Goal: Task Accomplishment & Management: Use online tool/utility

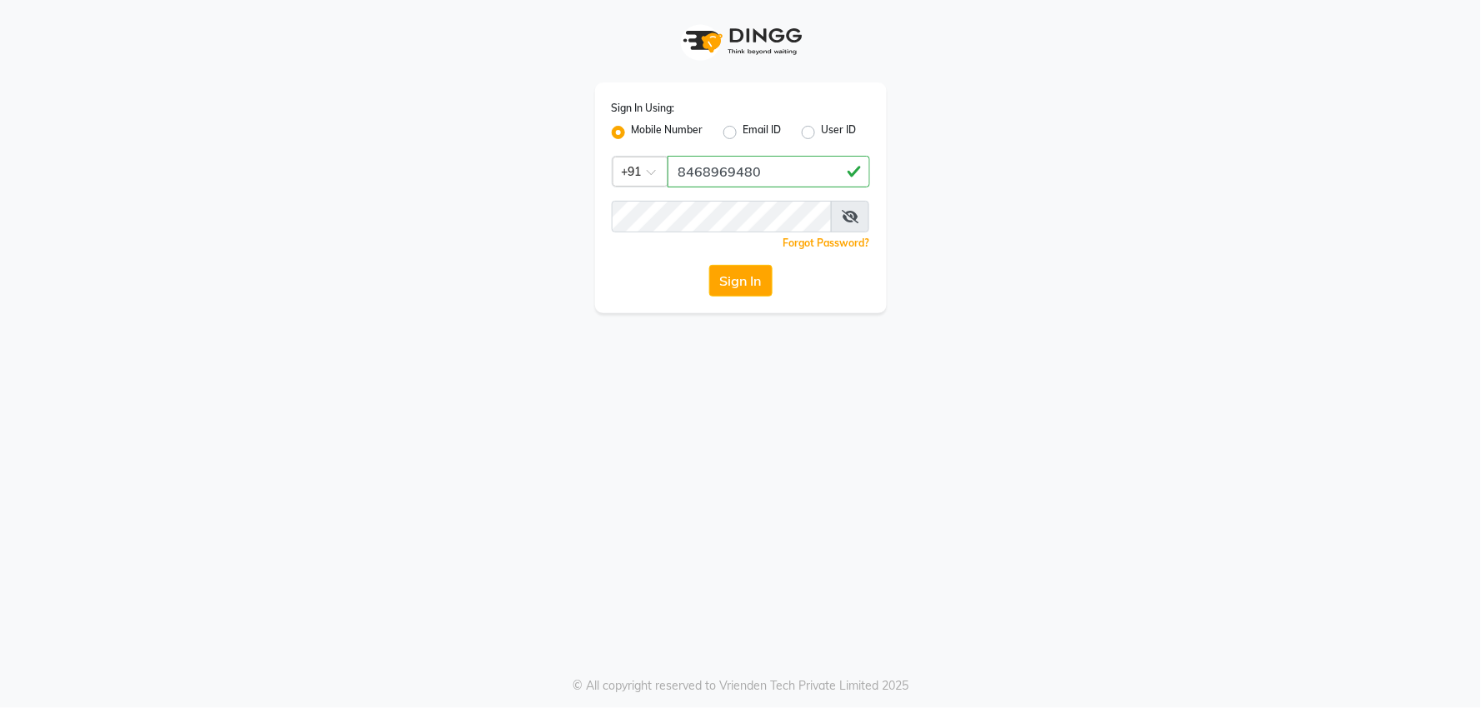
type input "8468969480"
click at [747, 283] on button "Sign In" at bounding box center [740, 281] width 63 height 32
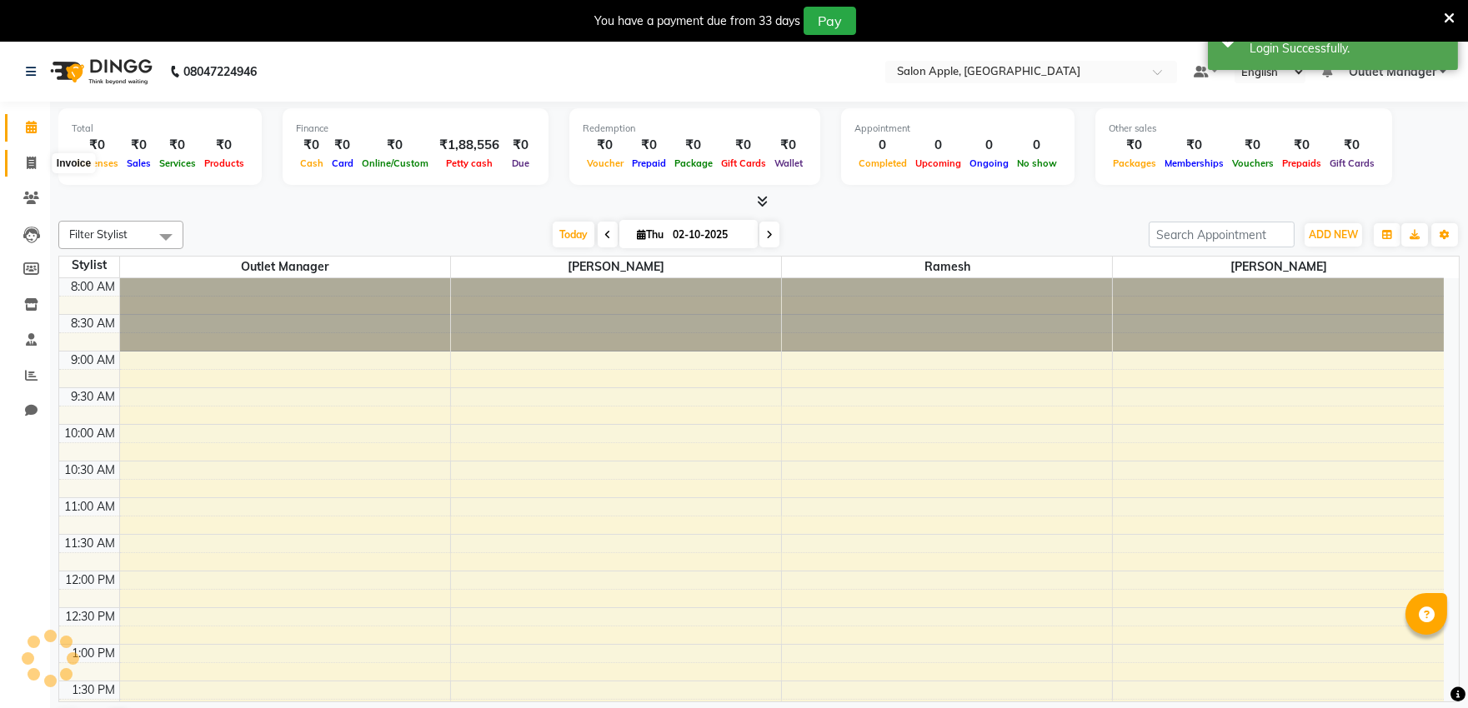
click at [29, 163] on icon at bounding box center [31, 163] width 9 height 13
select select "6774"
select select "service"
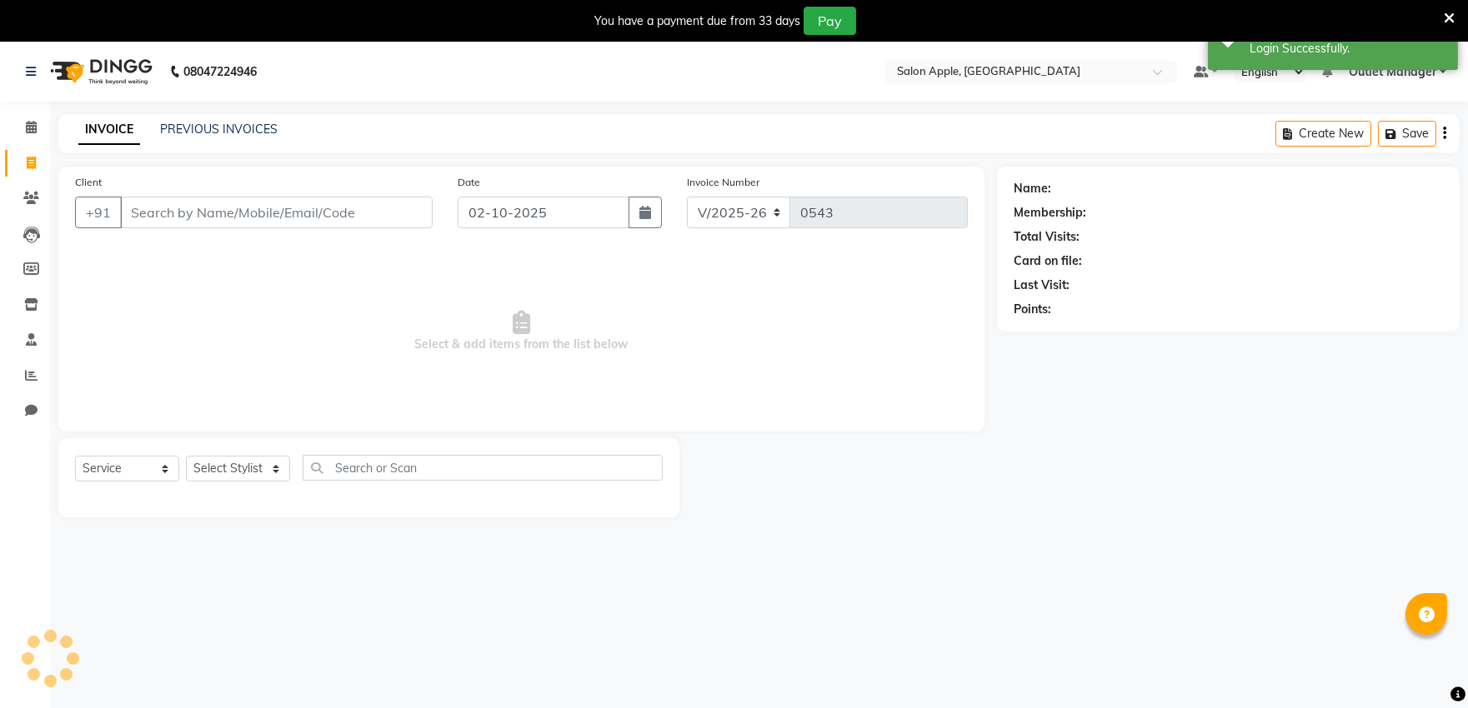
click at [213, 228] on div "Client +91" at bounding box center [254, 207] width 383 height 68
click at [223, 223] on input "Client" at bounding box center [276, 213] width 313 height 32
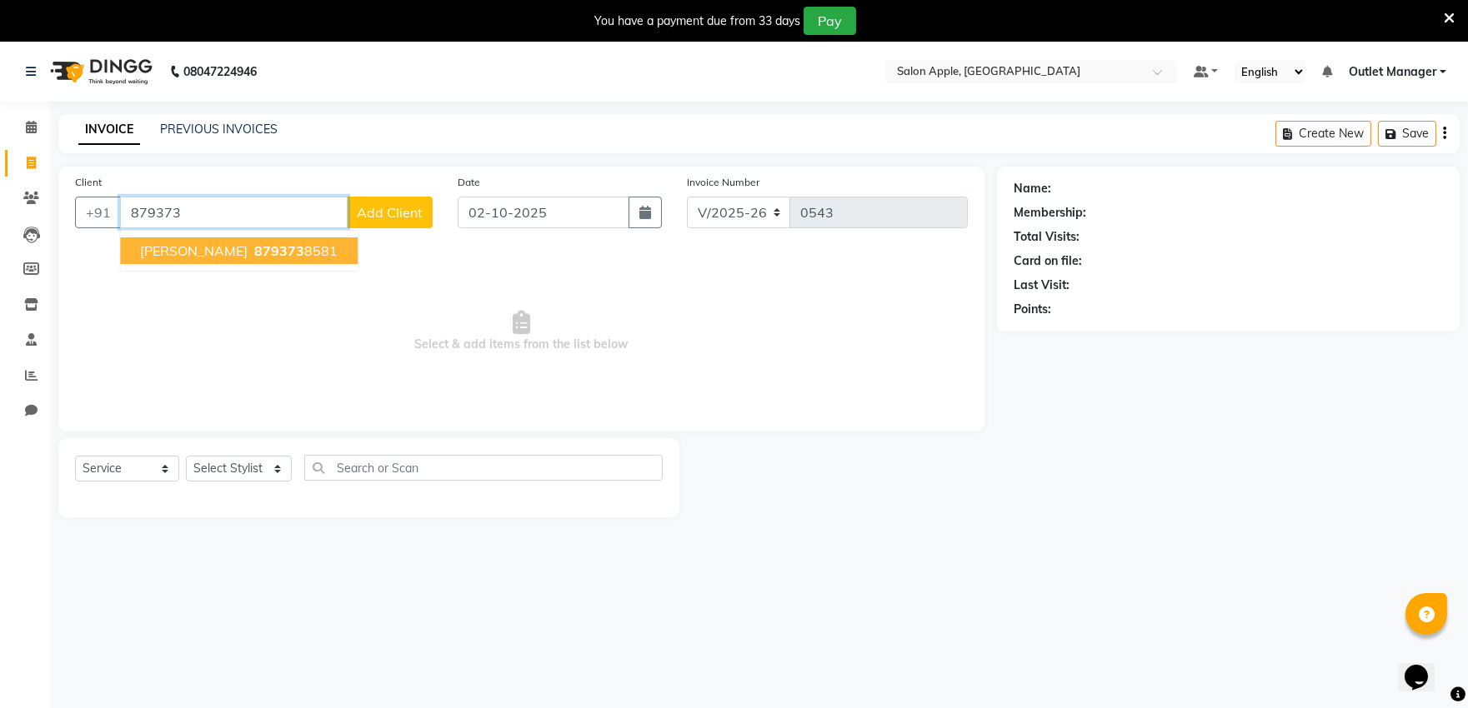
click at [281, 253] on span "879373" at bounding box center [279, 251] width 50 height 17
type input "8793738581"
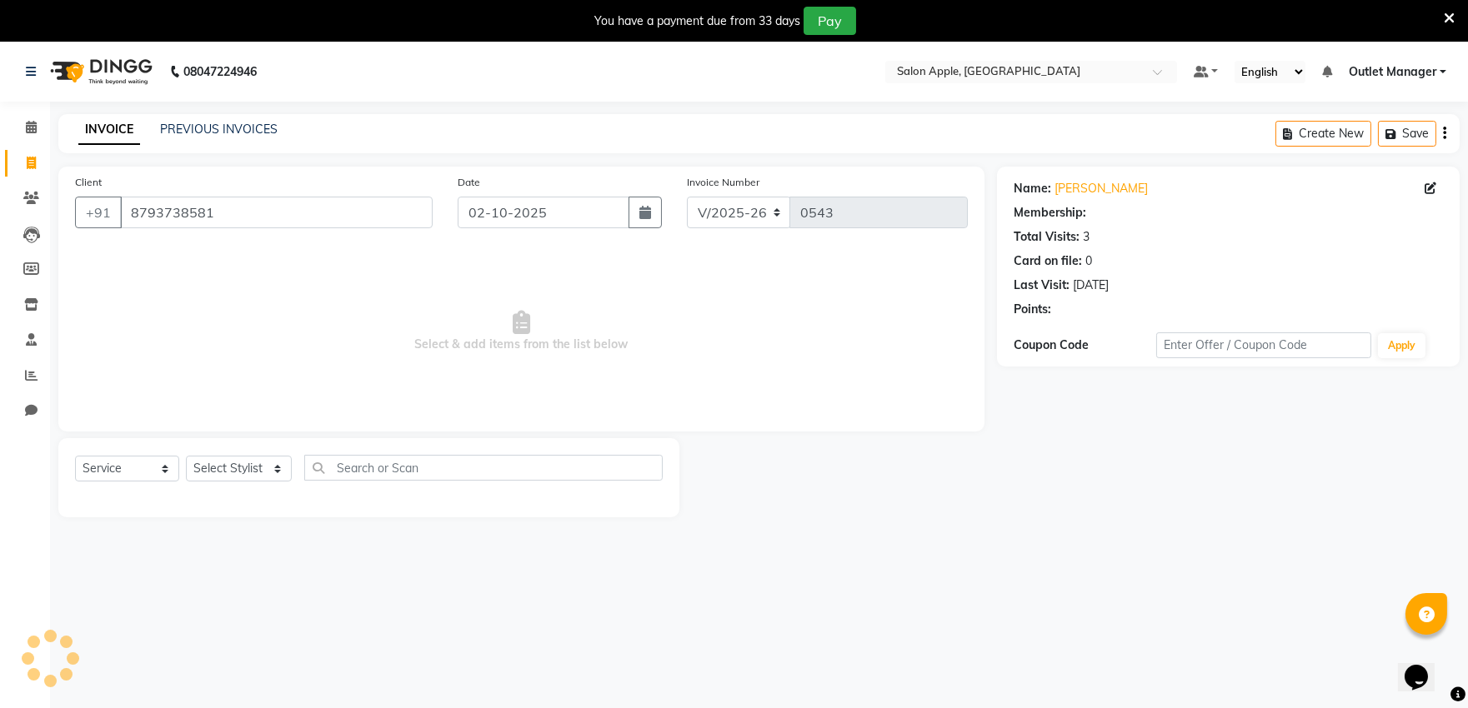
select select "1: Object"
click at [278, 465] on select "Select Stylist [PERSON_NAME] [PERSON_NAME] Outlet Manager [PERSON_NAME] Rani [P…" at bounding box center [239, 469] width 106 height 26
select select "57881"
click at [186, 457] on select "Select Stylist [PERSON_NAME] [PERSON_NAME] Outlet Manager [PERSON_NAME] Rani [P…" at bounding box center [239, 469] width 106 height 26
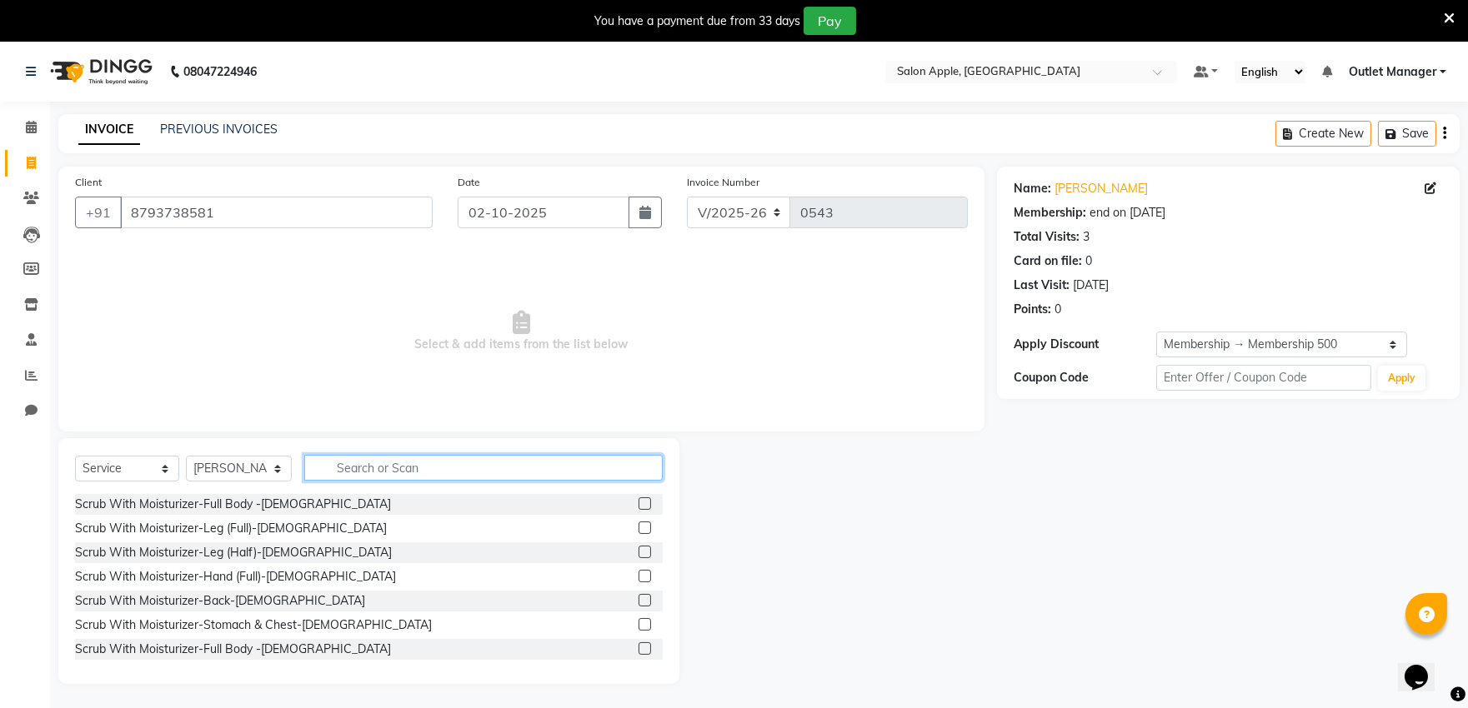
click at [378, 459] on input "text" at bounding box center [483, 468] width 358 height 26
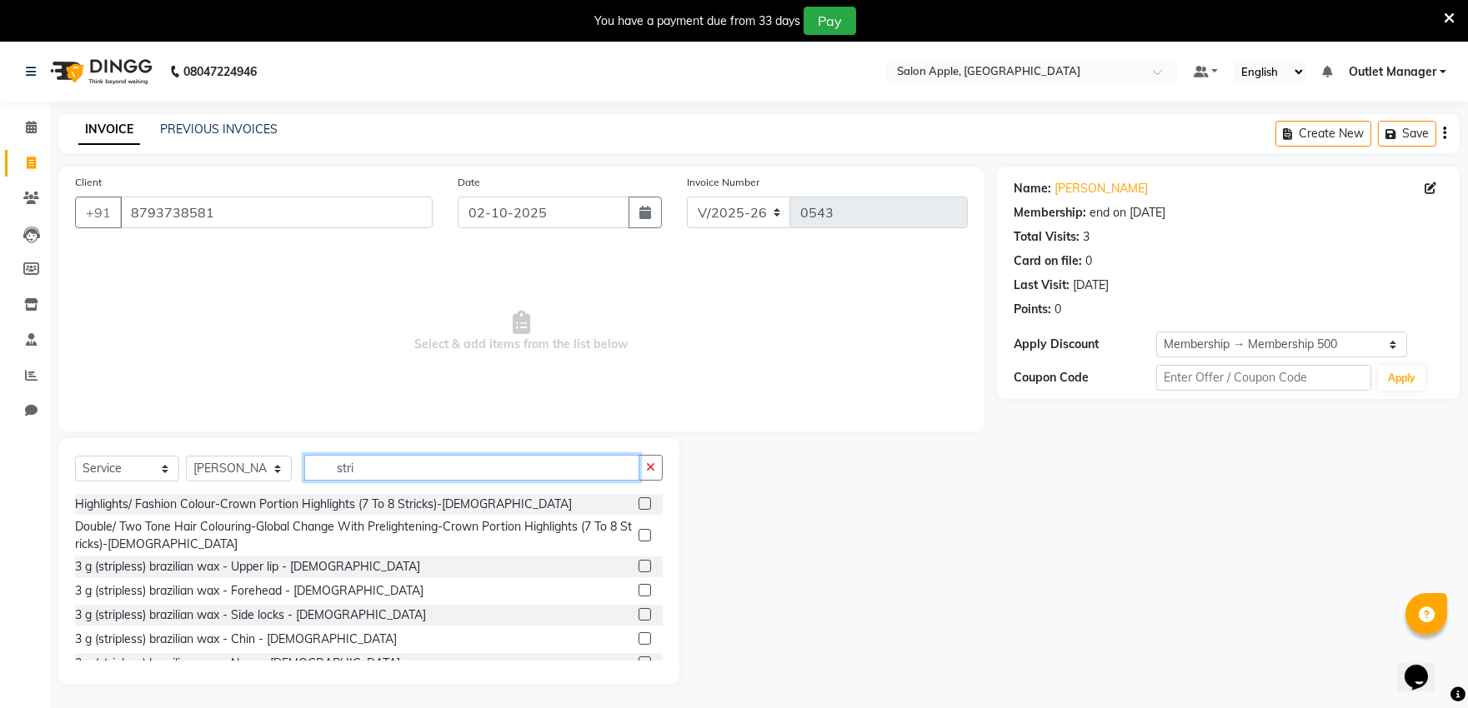
type input "stri"
click at [638, 565] on label at bounding box center [644, 566] width 13 height 13
click at [638, 565] on input "checkbox" at bounding box center [643, 567] width 11 height 11
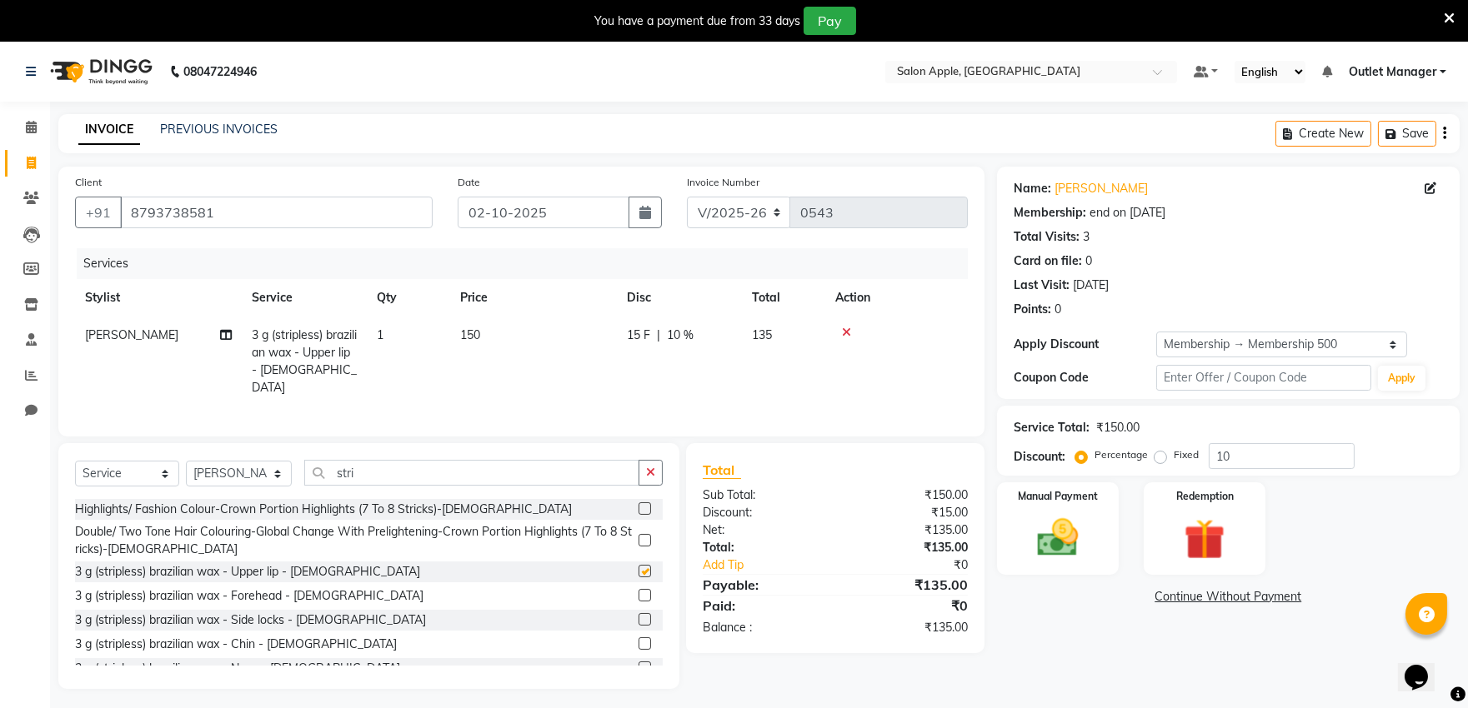
checkbox input "false"
click at [554, 480] on input "stri" at bounding box center [471, 473] width 335 height 26
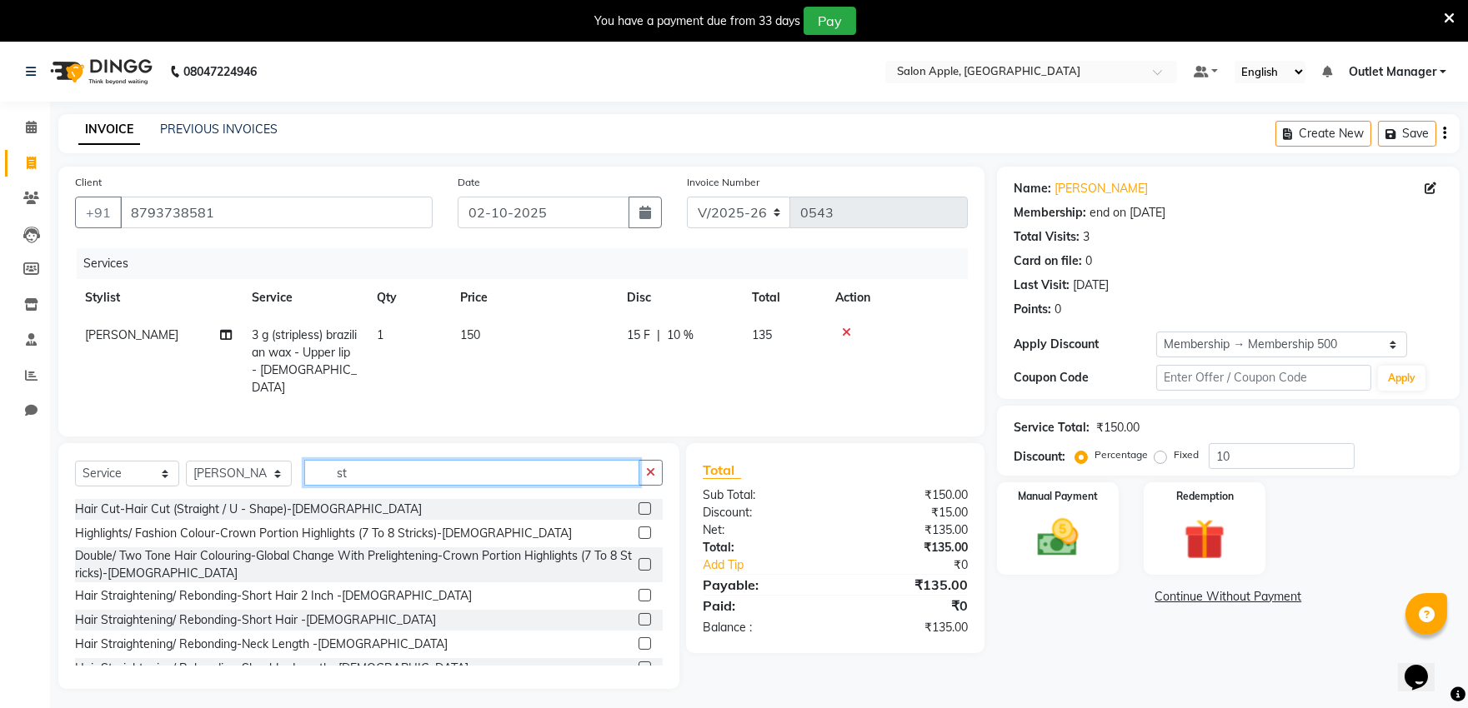
type input "s"
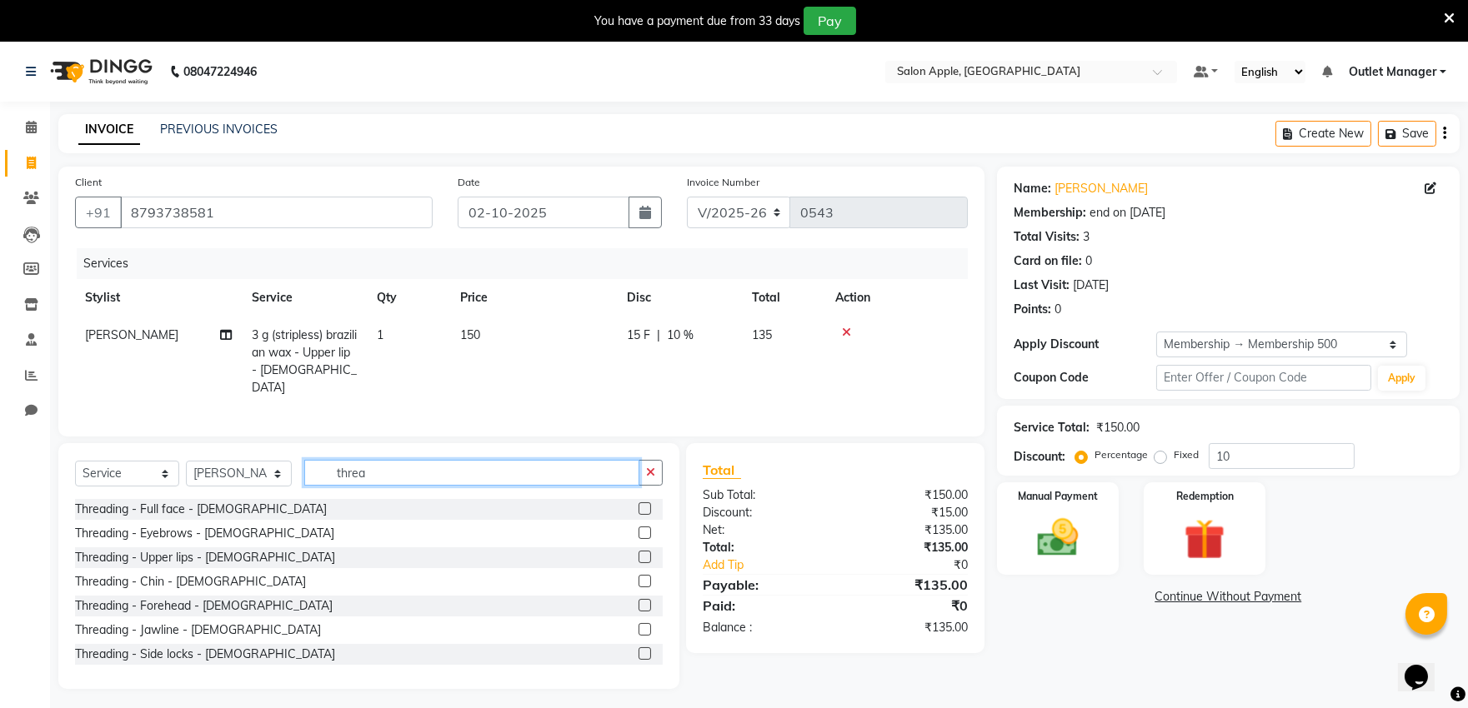
type input "threa"
click at [638, 528] on label at bounding box center [644, 533] width 13 height 13
click at [638, 528] on input "checkbox" at bounding box center [643, 533] width 11 height 11
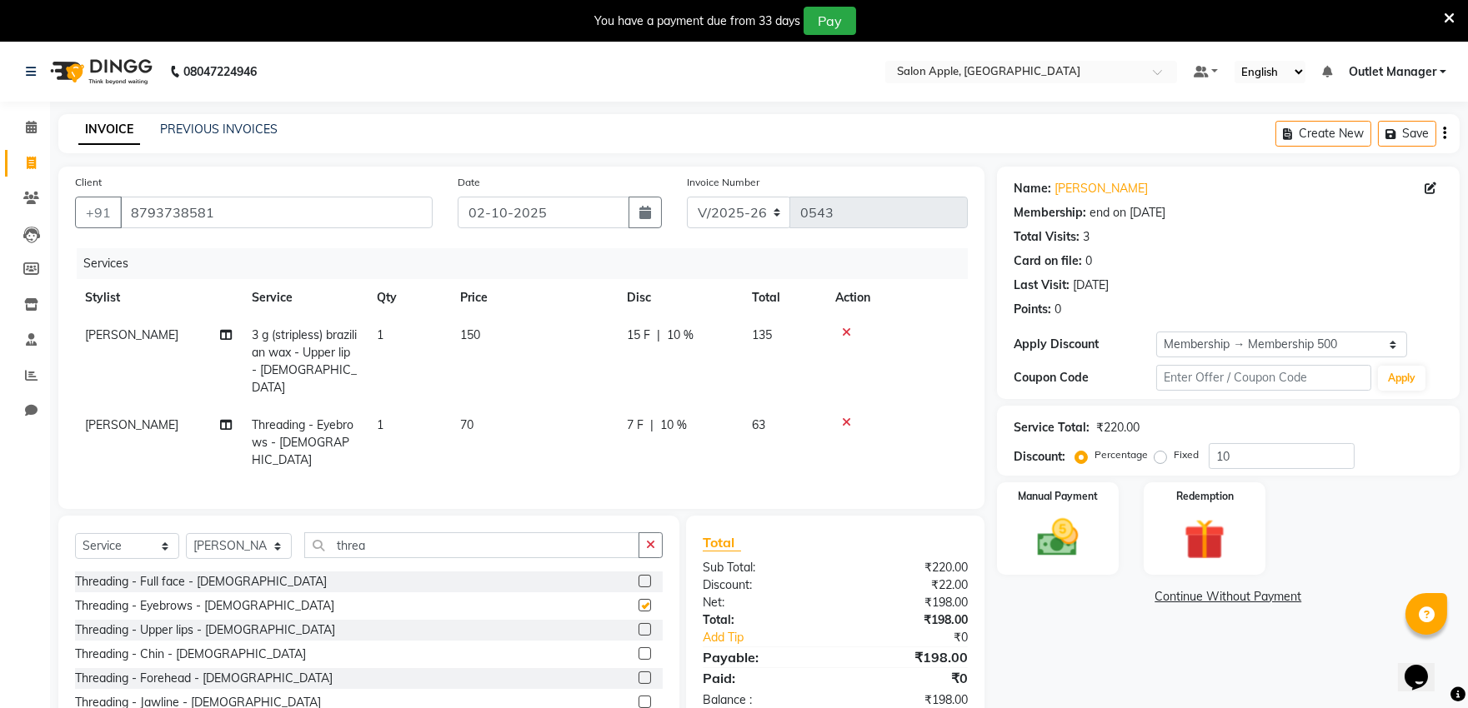
checkbox input "false"
click at [598, 533] on input "threa" at bounding box center [471, 546] width 335 height 26
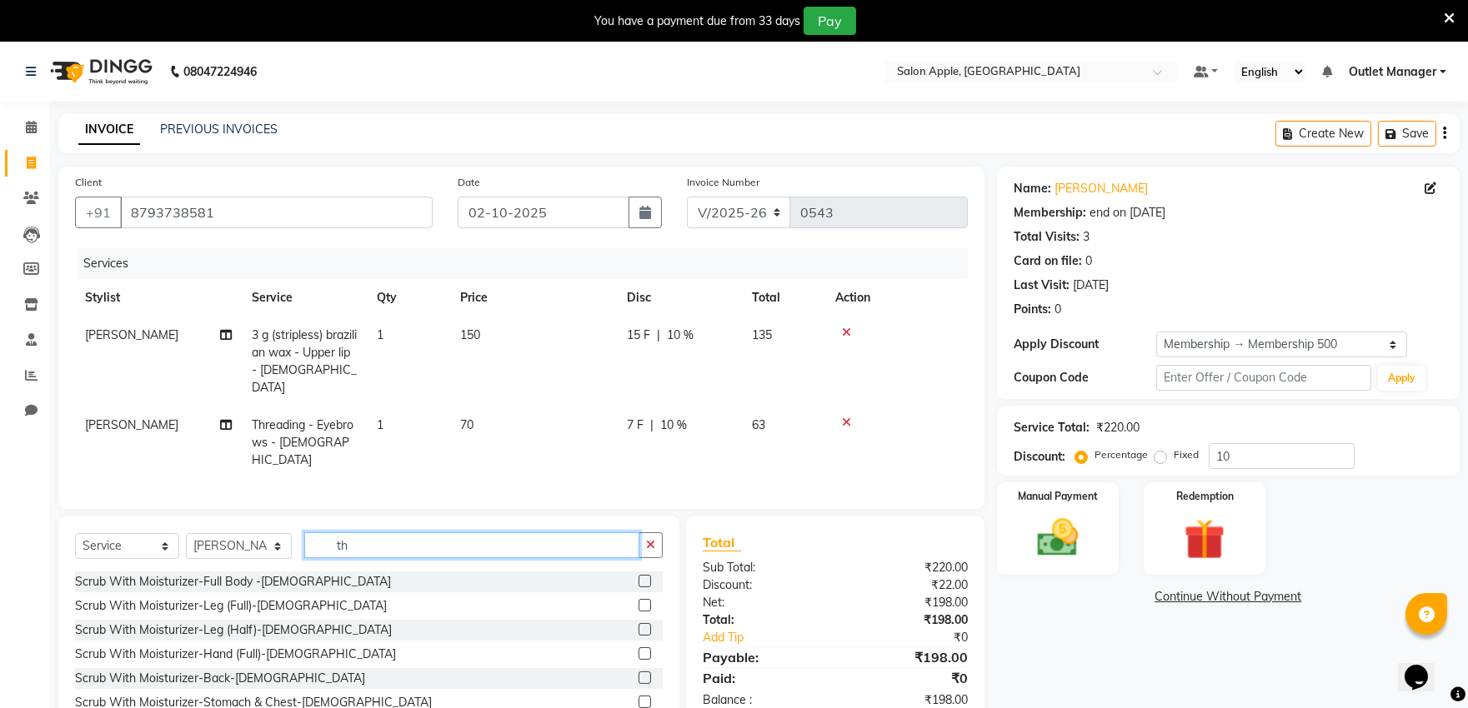
type input "t"
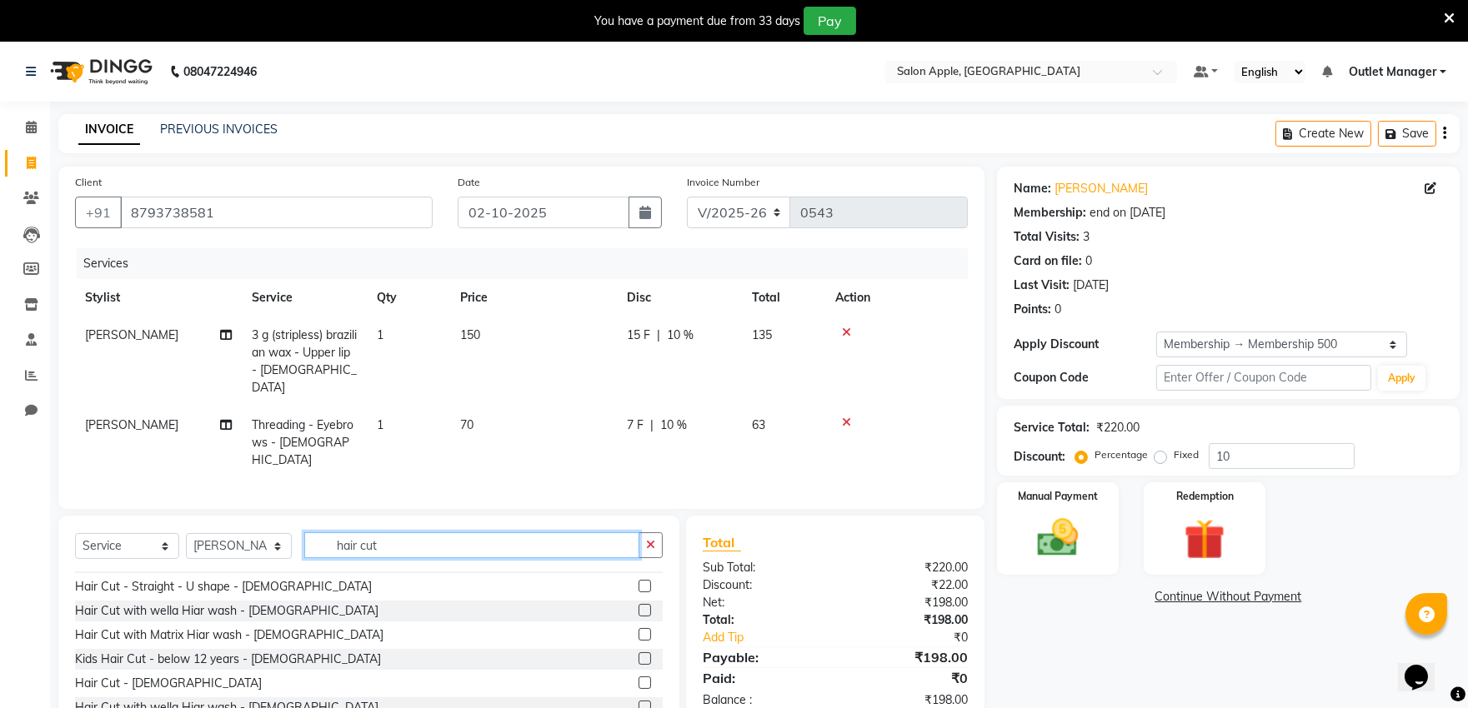
scroll to position [370, 0]
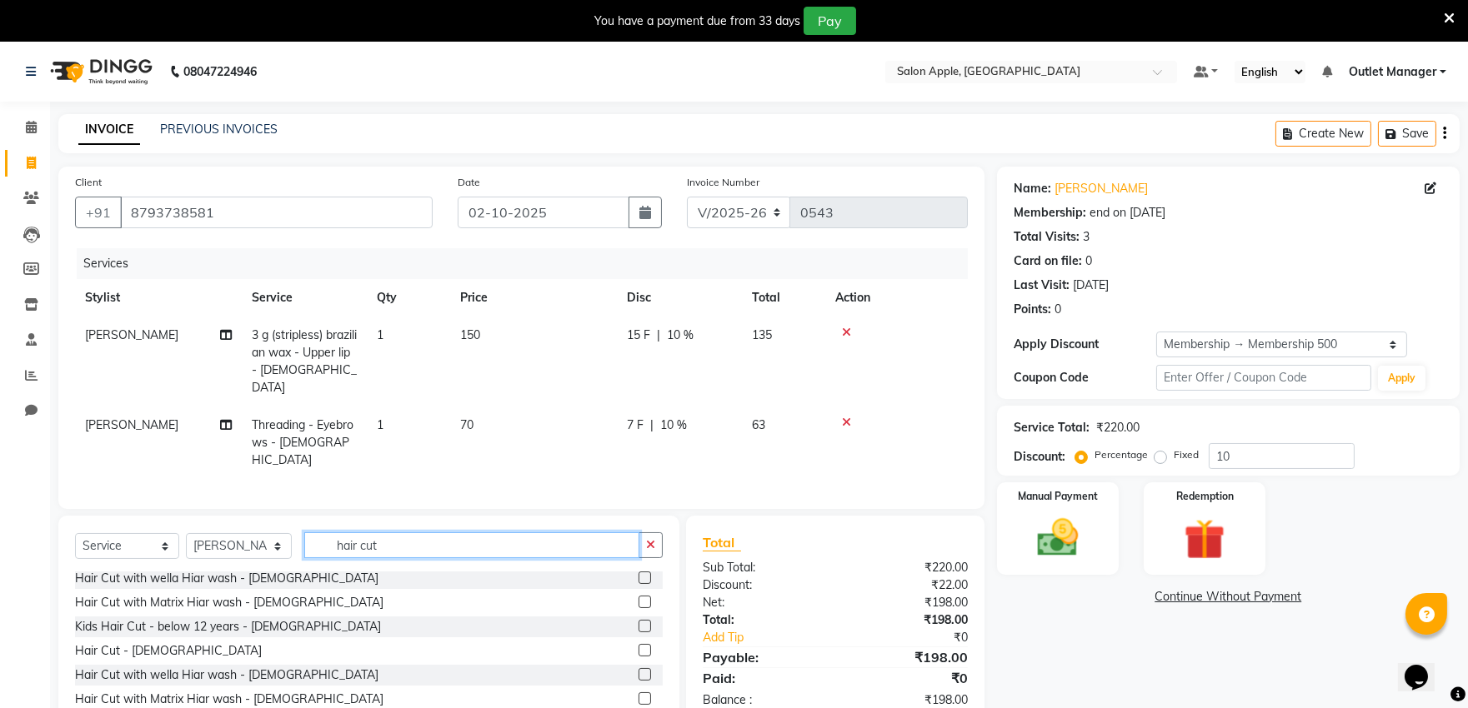
type input "hair cut"
click at [638, 644] on label at bounding box center [644, 650] width 13 height 13
click at [638, 646] on input "checkbox" at bounding box center [643, 651] width 11 height 11
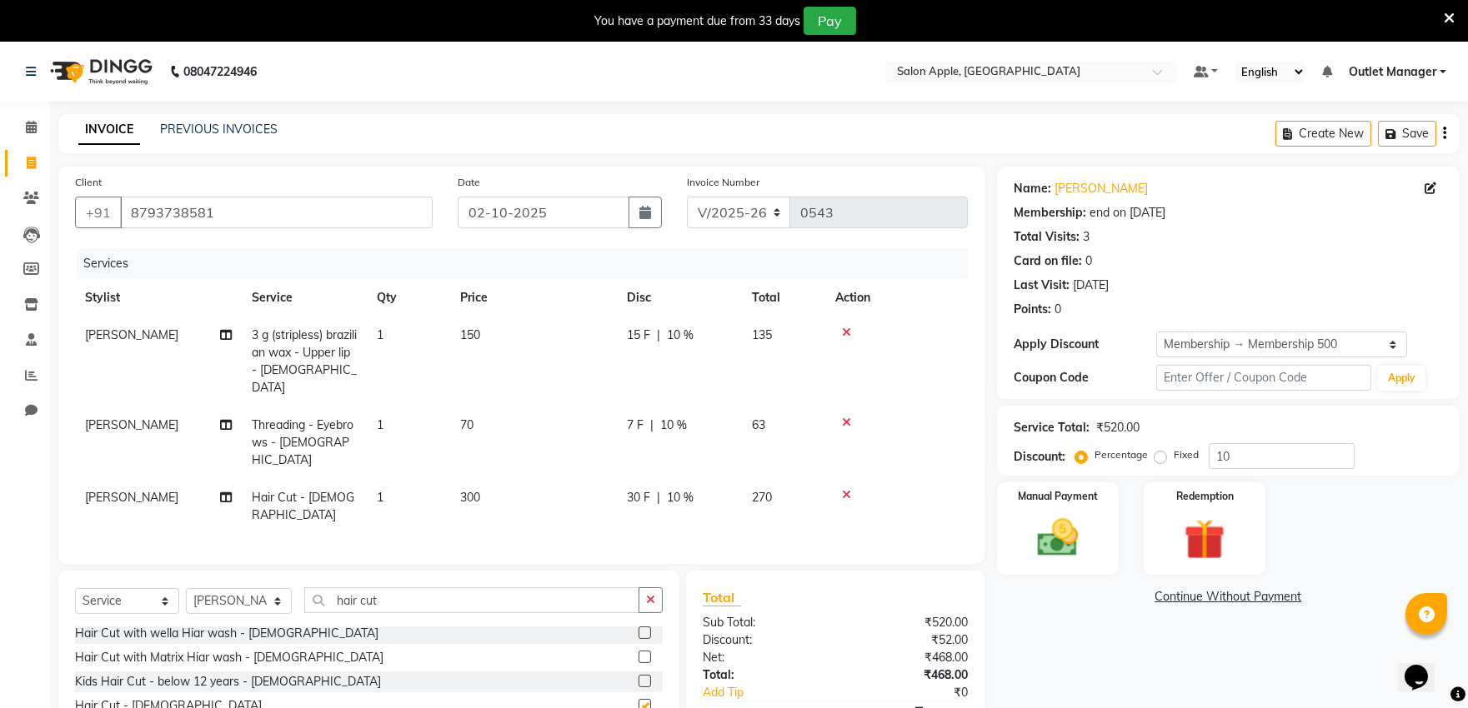
checkbox input "false"
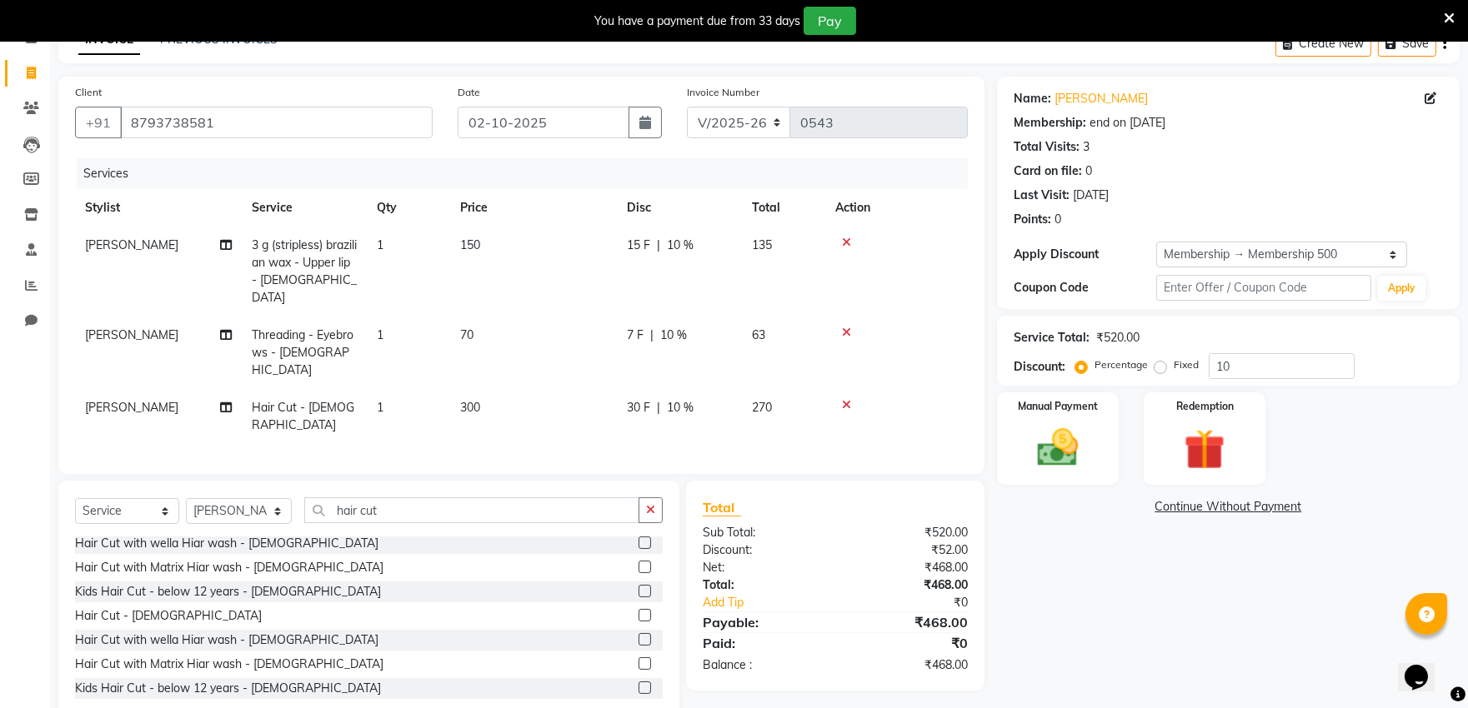
scroll to position [95, 0]
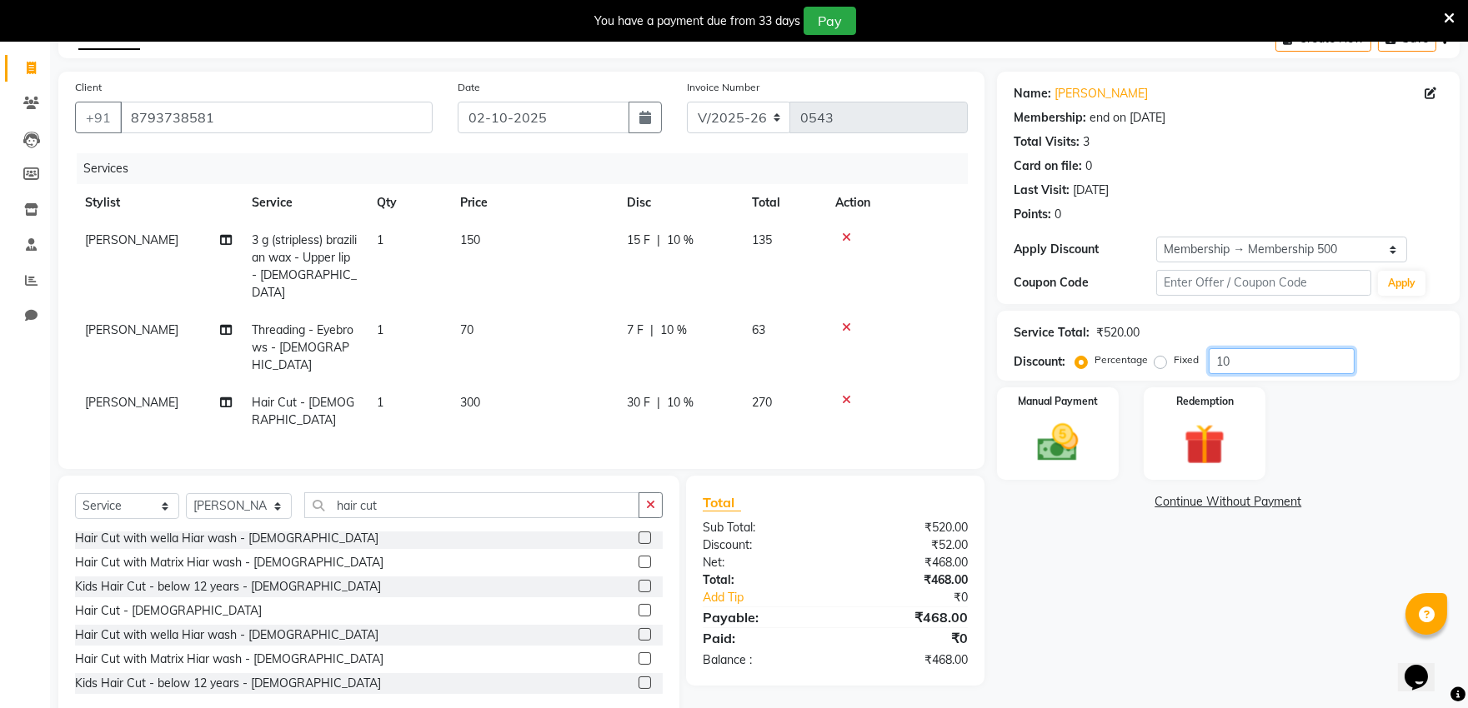
click at [1261, 360] on input "10" at bounding box center [1281, 361] width 146 height 26
type input "1"
type input "20"
click at [1207, 665] on div "Name: [PERSON_NAME] Membership: end on [DATE] Total Visits: 3 Card on file: 0 L…" at bounding box center [1234, 397] width 475 height 650
click at [1198, 627] on div "Name: [PERSON_NAME] Membership: end on [DATE] Total Visits: 3 Card on file: 0 L…" at bounding box center [1234, 397] width 475 height 650
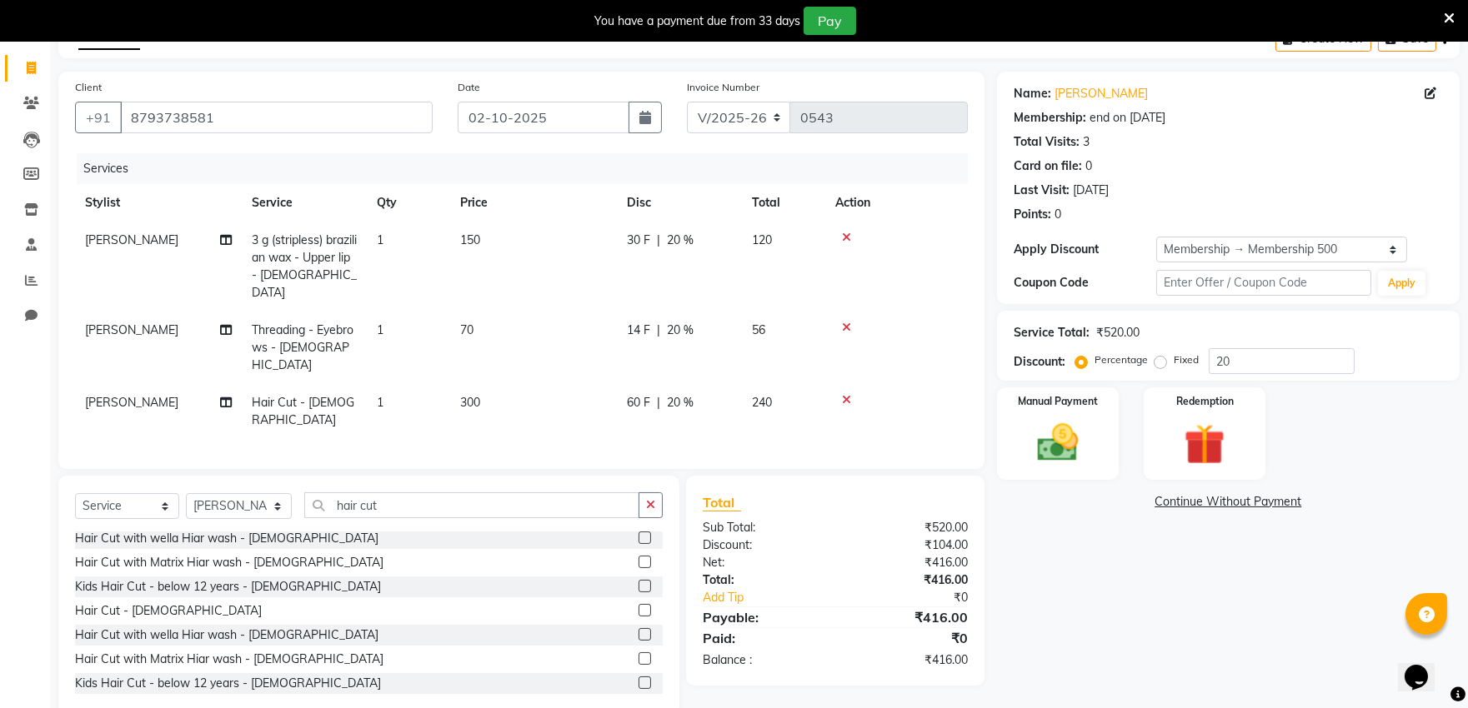
click at [1198, 627] on div "Name: [PERSON_NAME] Membership: end on [DATE] Total Visits: 3 Card on file: 0 L…" at bounding box center [1234, 397] width 475 height 650
click at [1038, 444] on img at bounding box center [1057, 442] width 69 height 49
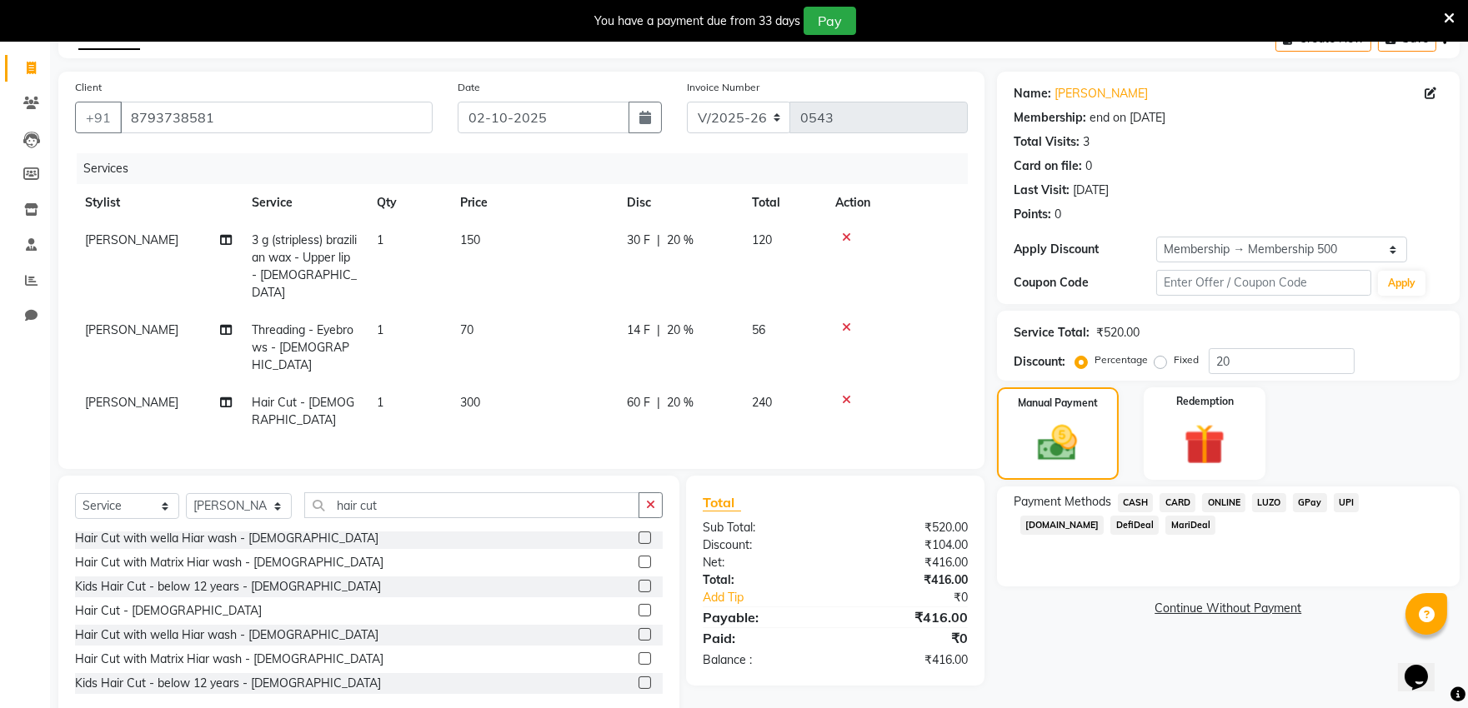
click at [1217, 495] on span "ONLINE" at bounding box center [1223, 502] width 43 height 19
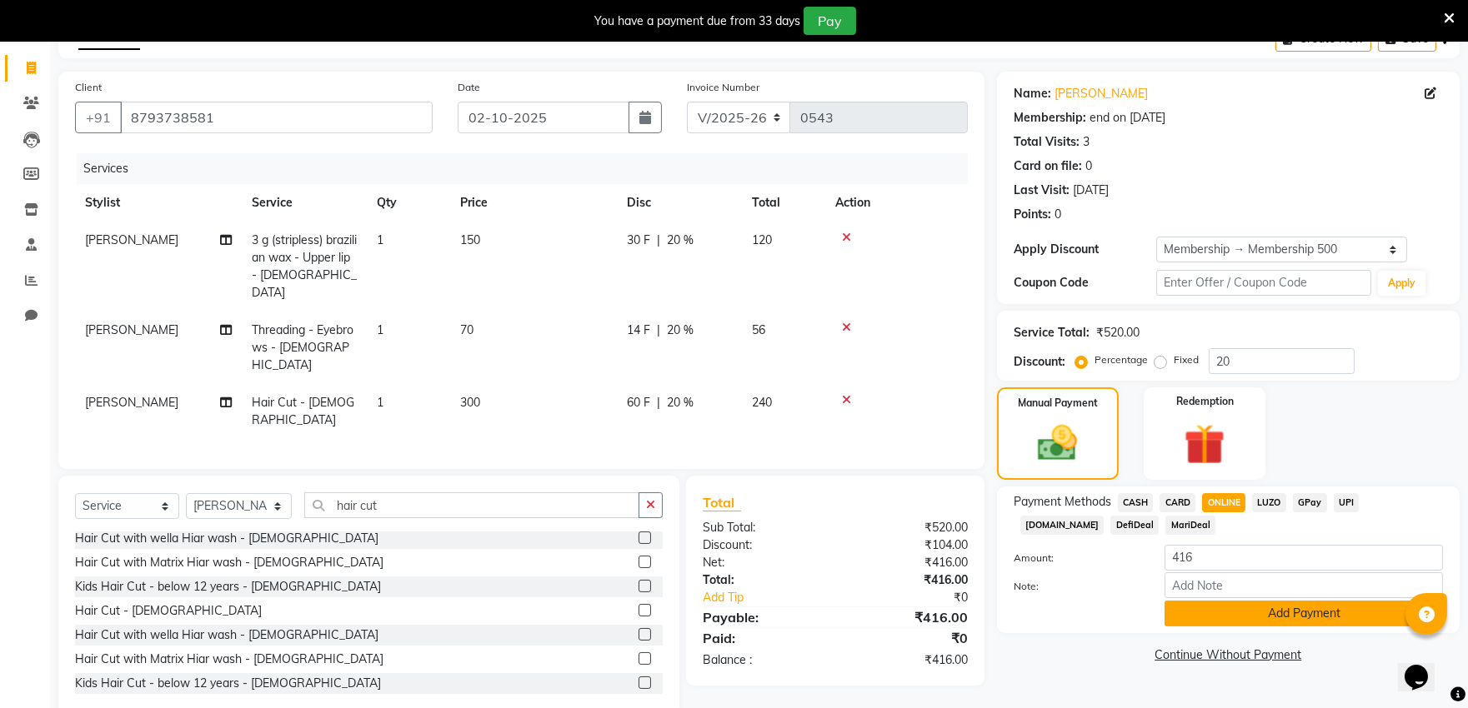
click at [1239, 609] on button "Add Payment" at bounding box center [1303, 614] width 278 height 26
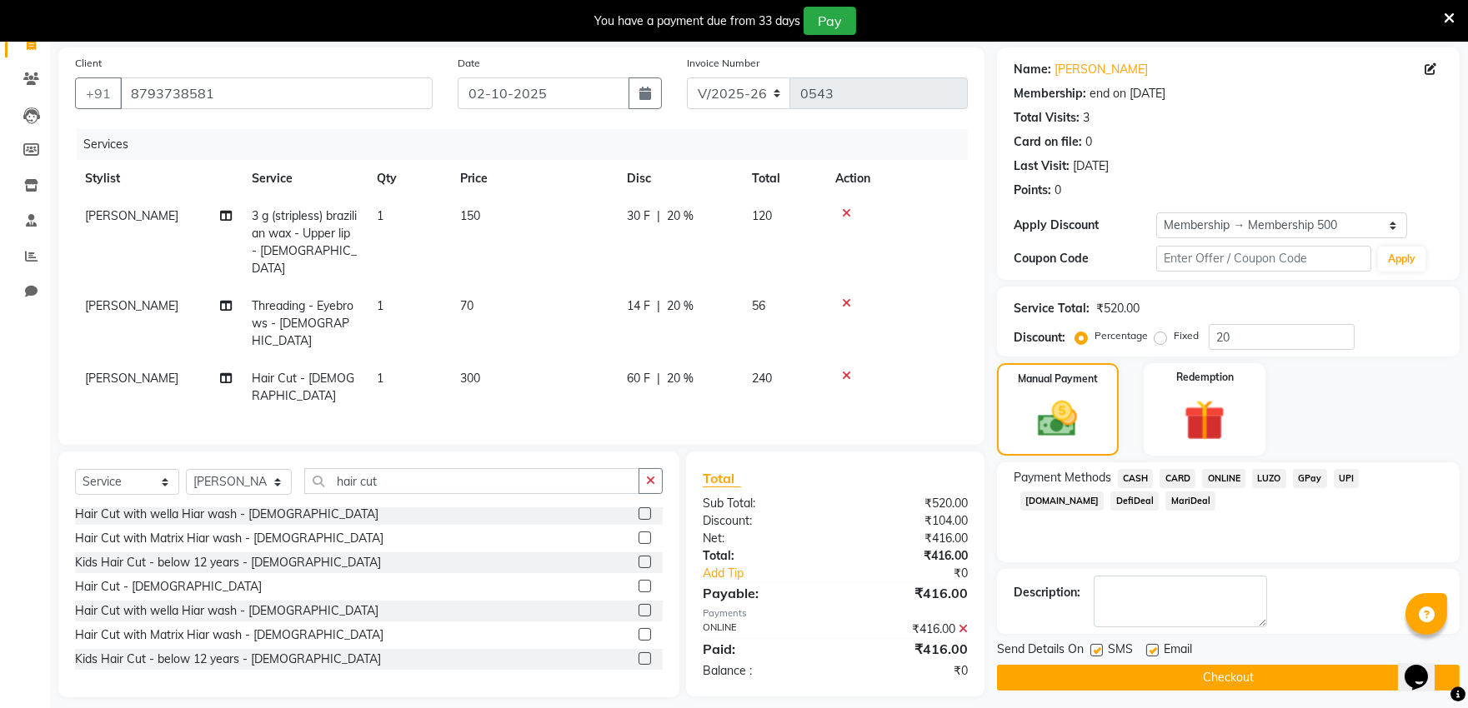
scroll to position [127, 0]
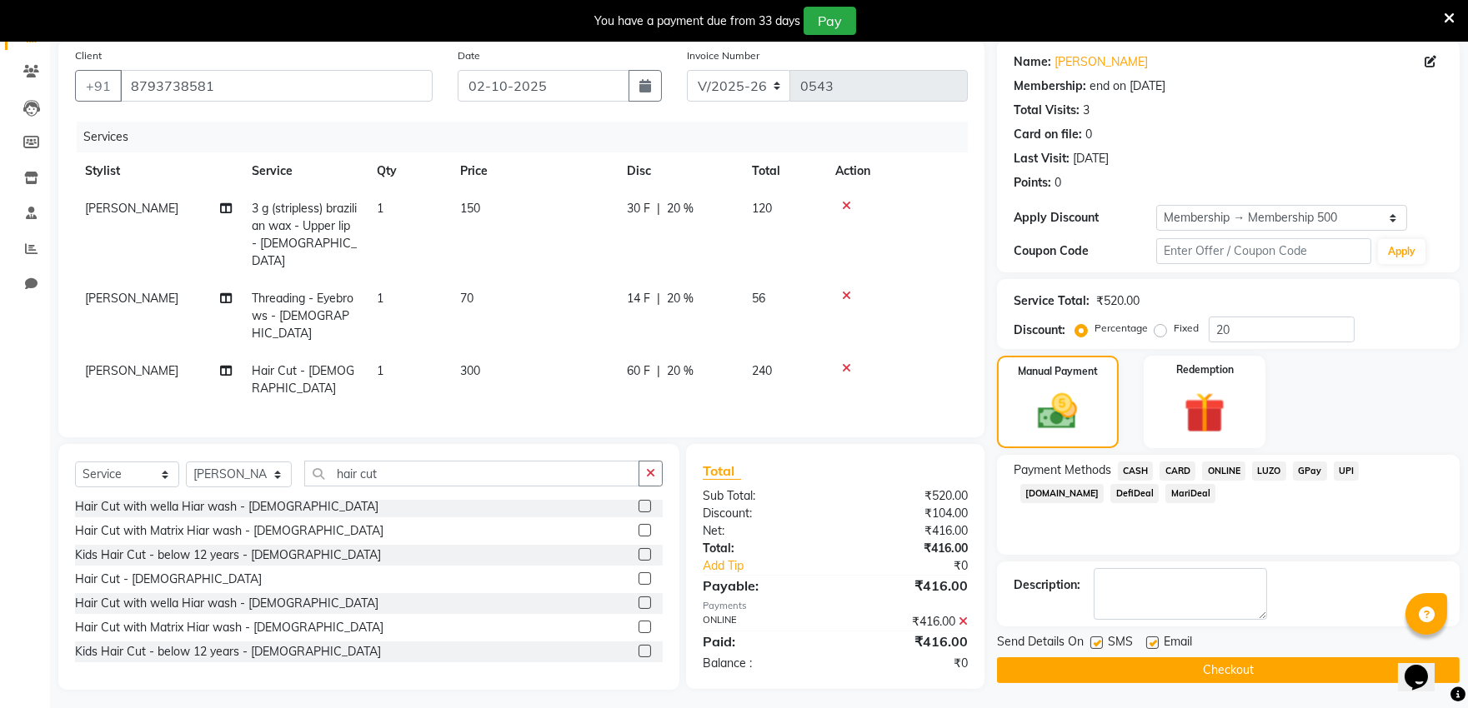
click at [1257, 669] on button "Checkout" at bounding box center [1228, 671] width 463 height 26
